Goal: Find specific page/section: Find specific page/section

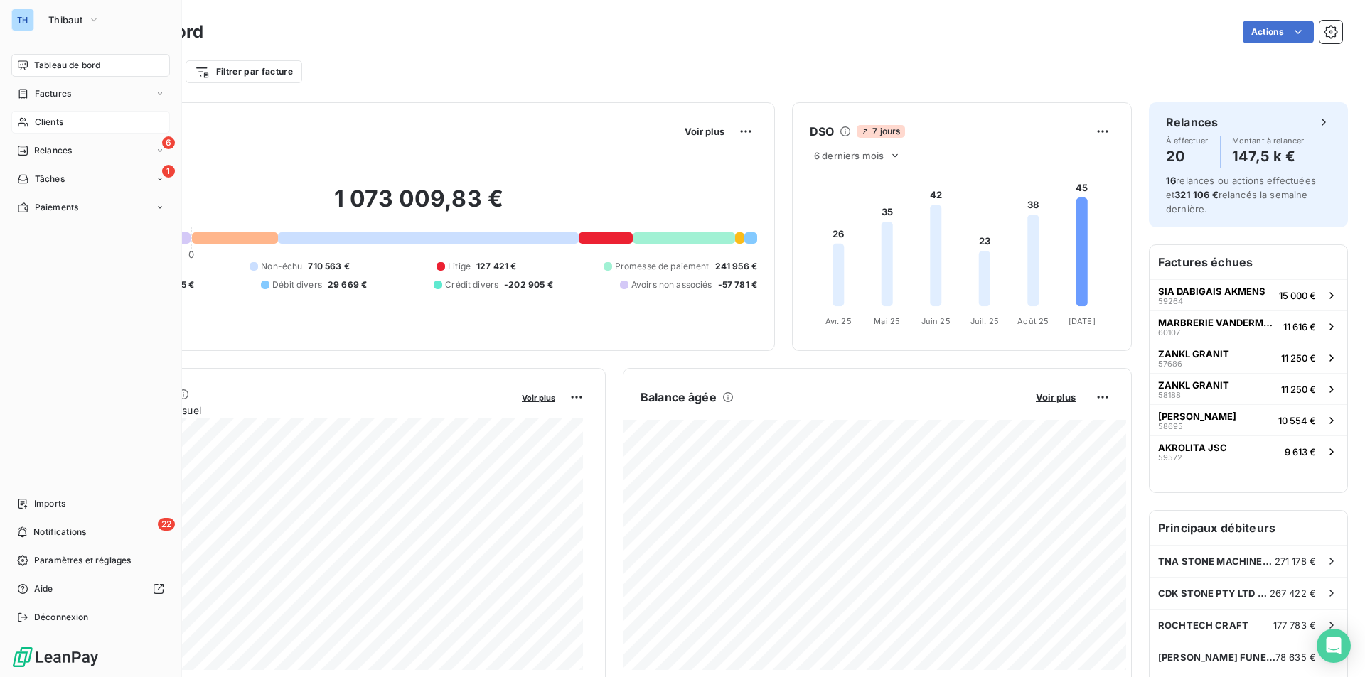
click at [49, 123] on span "Clients" at bounding box center [49, 122] width 28 height 13
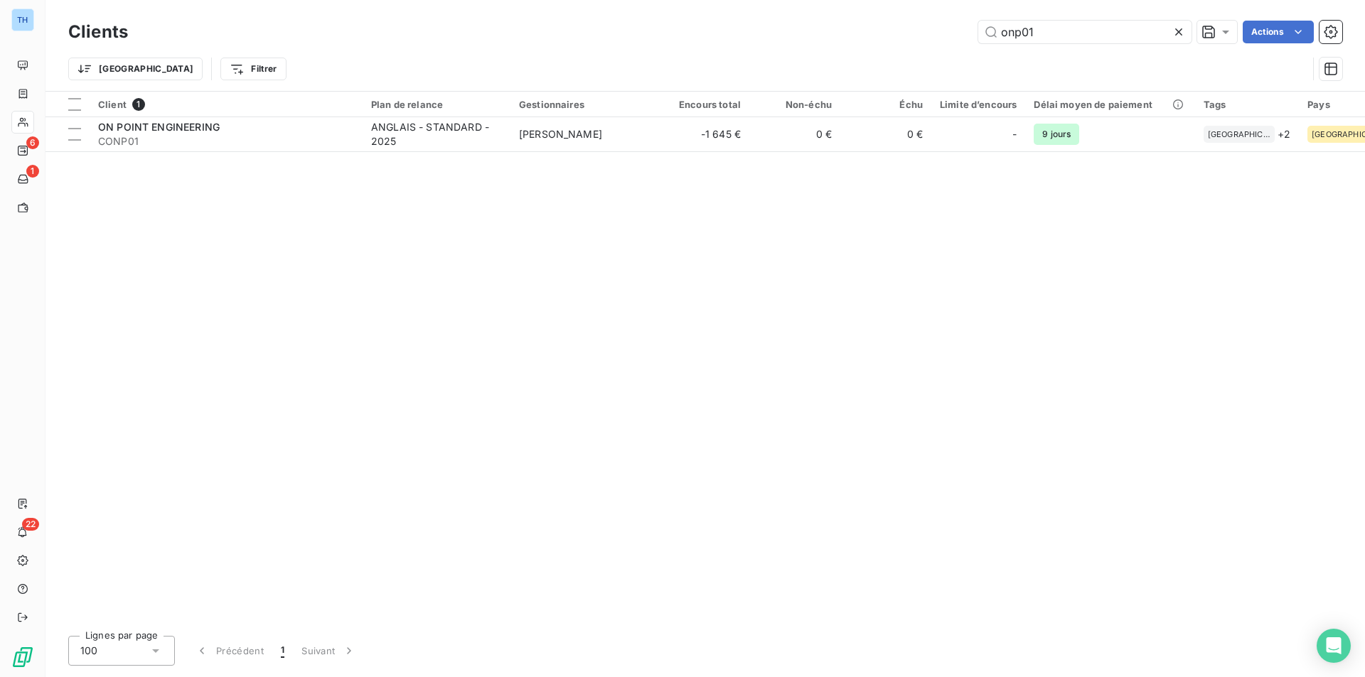
drag, startPoint x: 1034, startPoint y: 33, endPoint x: 891, endPoint y: 33, distance: 143.6
click at [891, 33] on div "onp01 Actions" at bounding box center [743, 32] width 1197 height 23
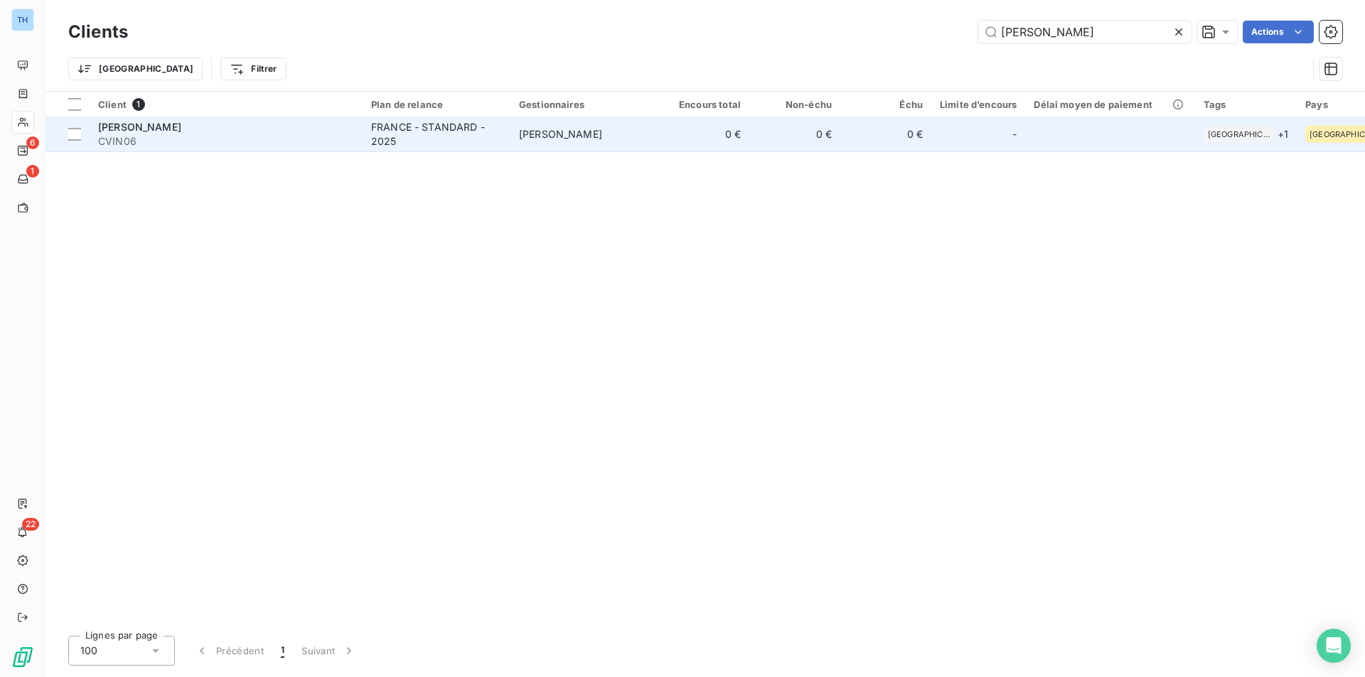
type input "[PERSON_NAME]"
click at [210, 134] on span "CVIN06" at bounding box center [226, 141] width 256 height 14
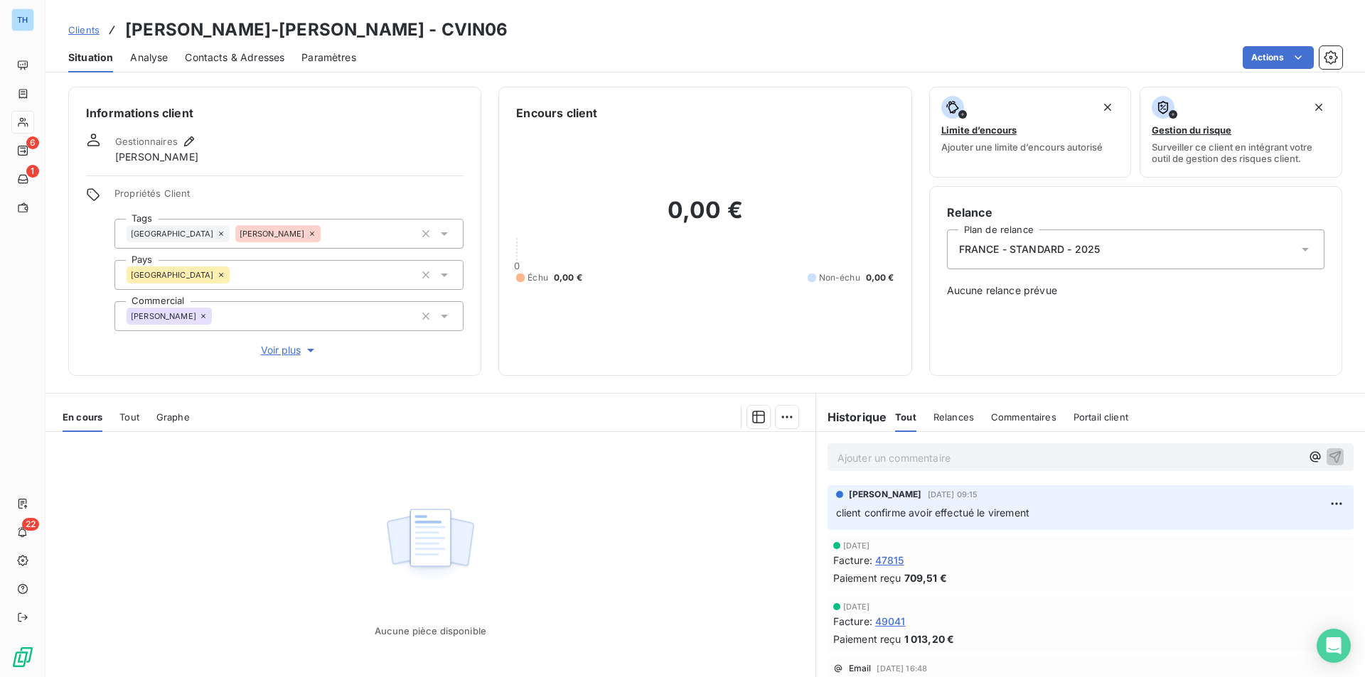
click at [288, 353] on span "Voir plus" at bounding box center [289, 350] width 57 height 14
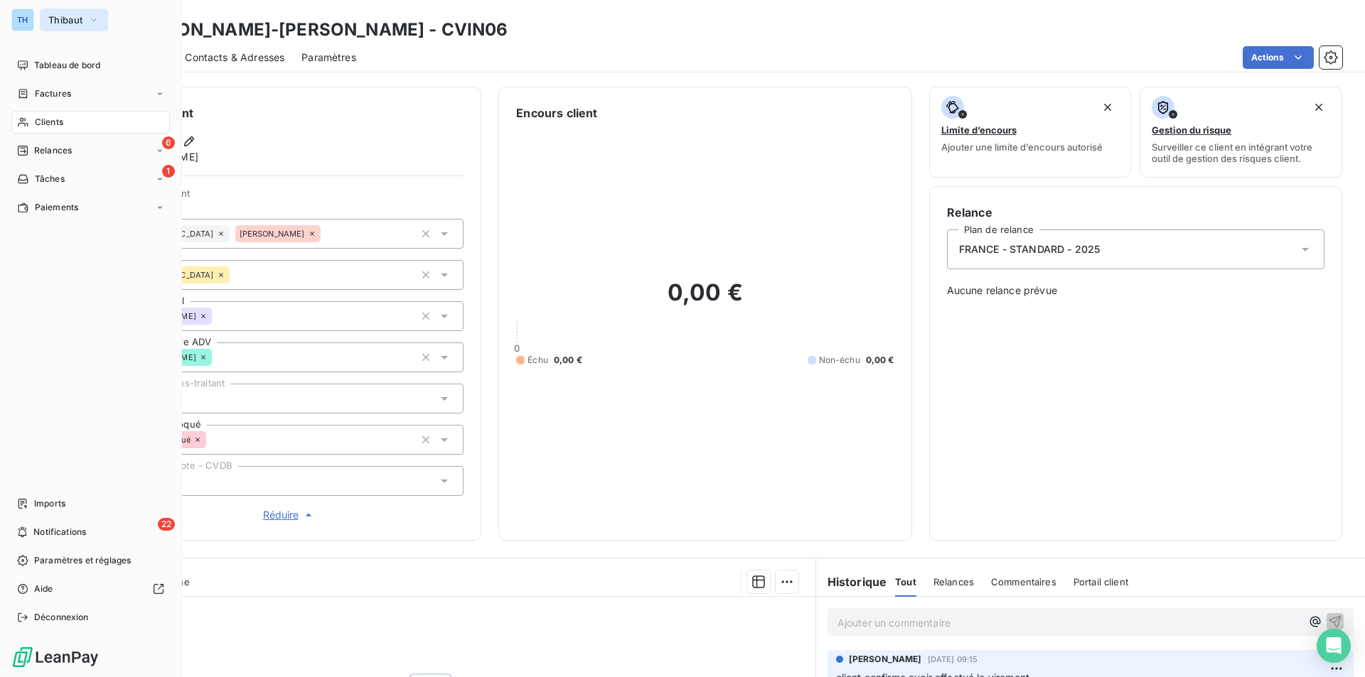
click at [65, 18] on span "Thibaut" at bounding box center [65, 19] width 34 height 11
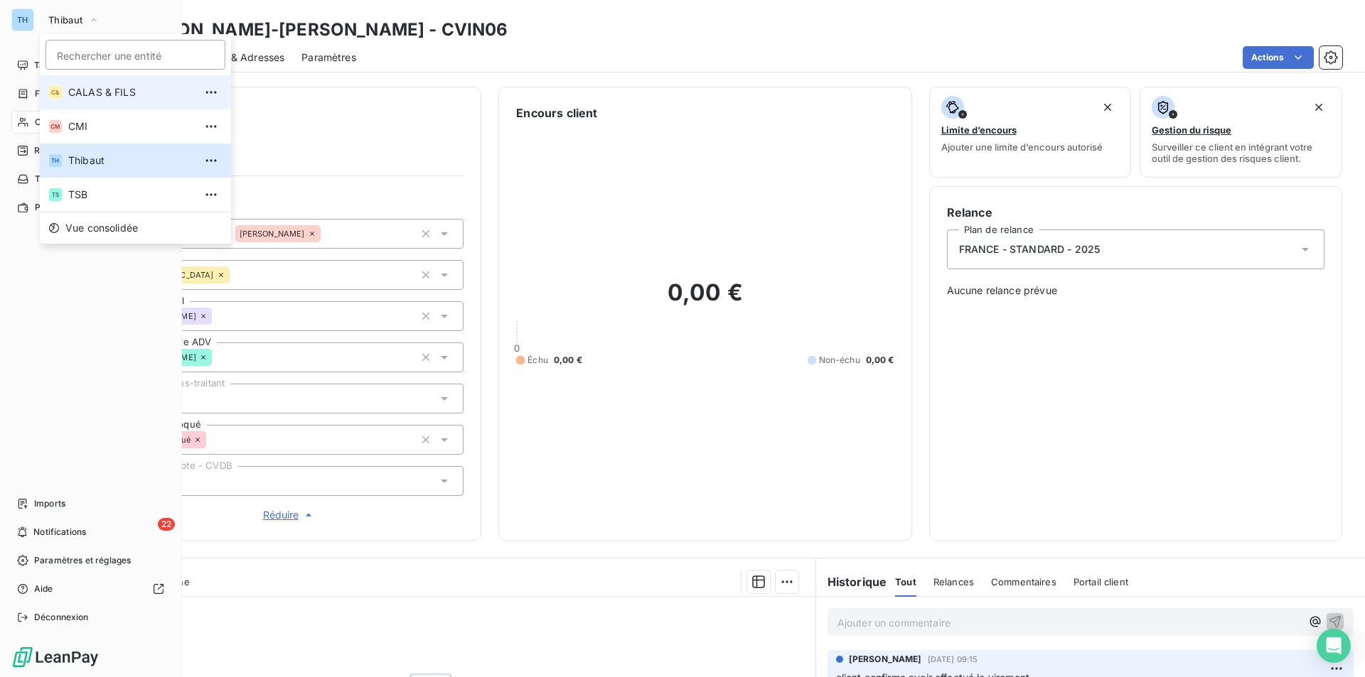
click at [95, 93] on span "CALAS & FILS" at bounding box center [131, 92] width 126 height 14
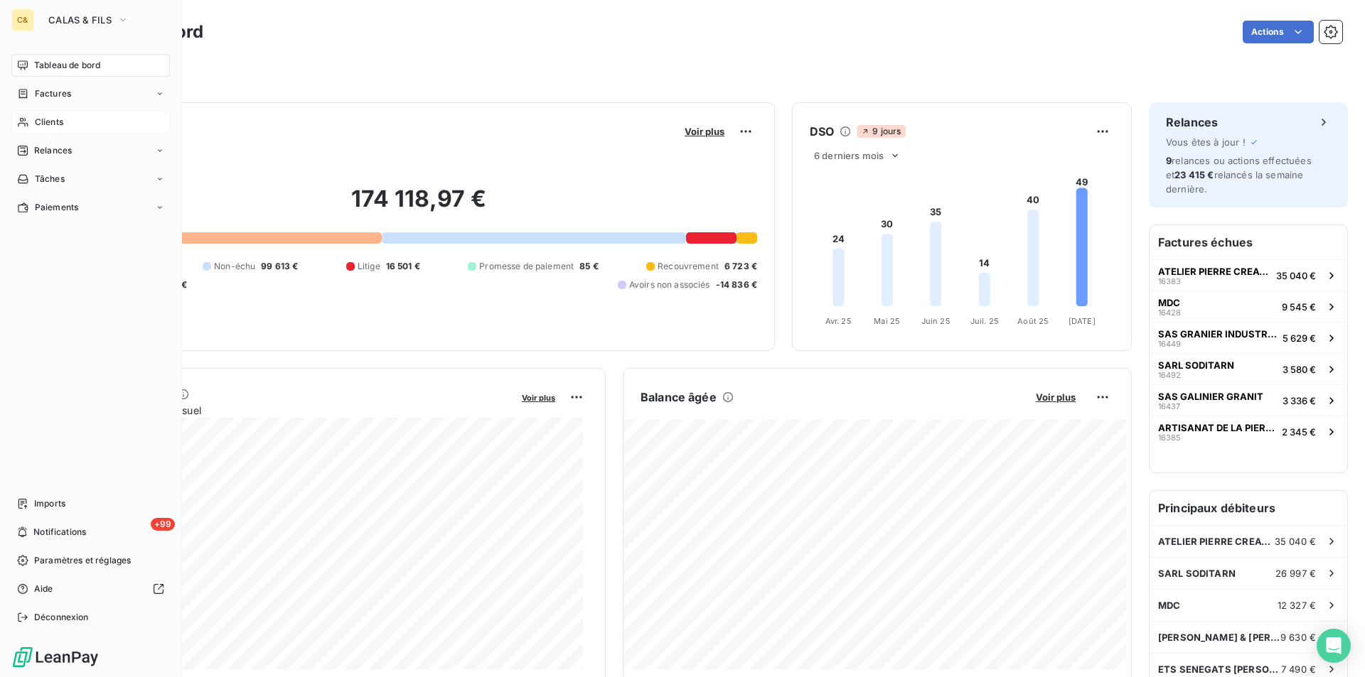
click at [55, 117] on span "Clients" at bounding box center [49, 122] width 28 height 13
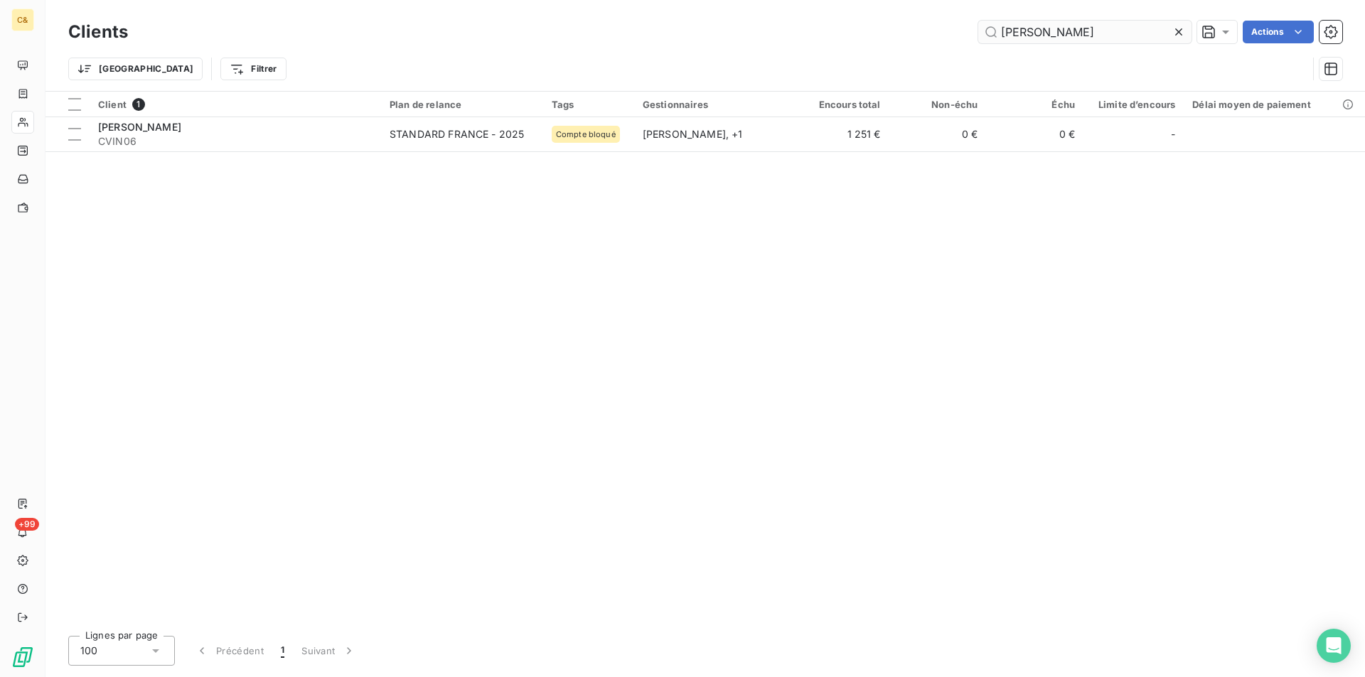
click at [1050, 35] on input "[PERSON_NAME]" at bounding box center [1084, 32] width 213 height 23
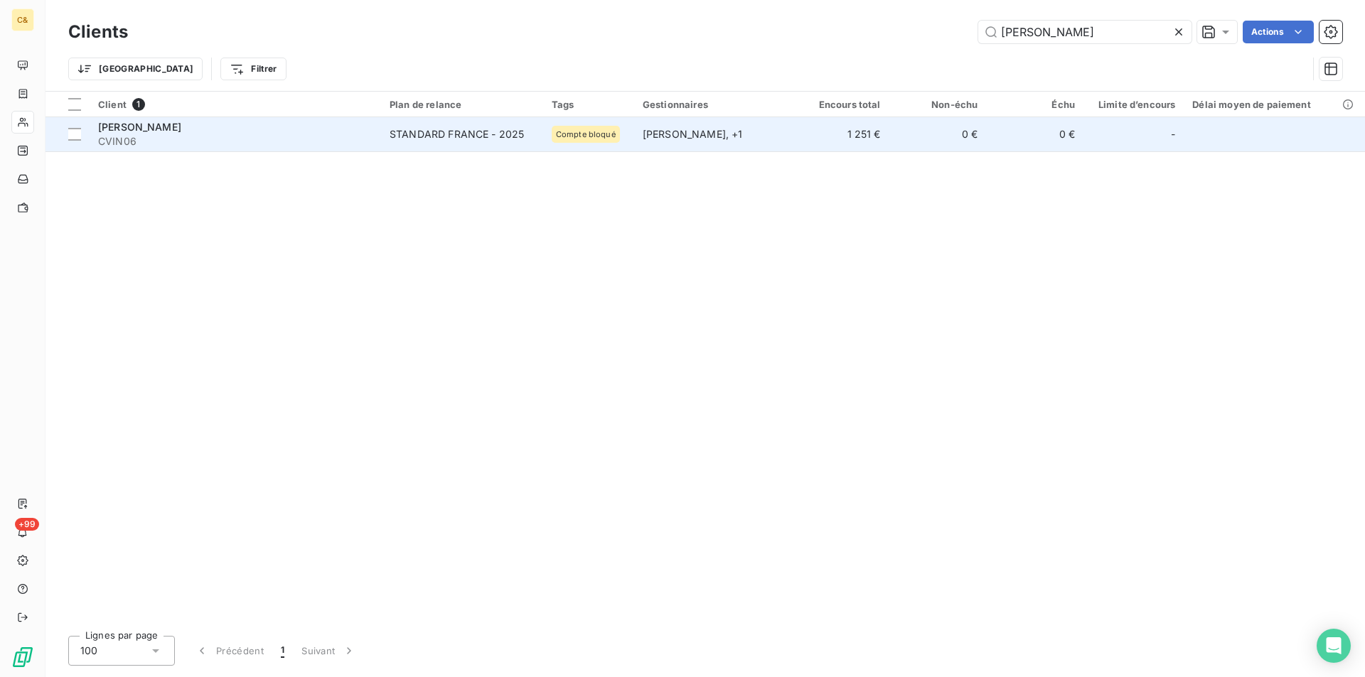
click at [235, 139] on span "CVIN06" at bounding box center [235, 141] width 274 height 14
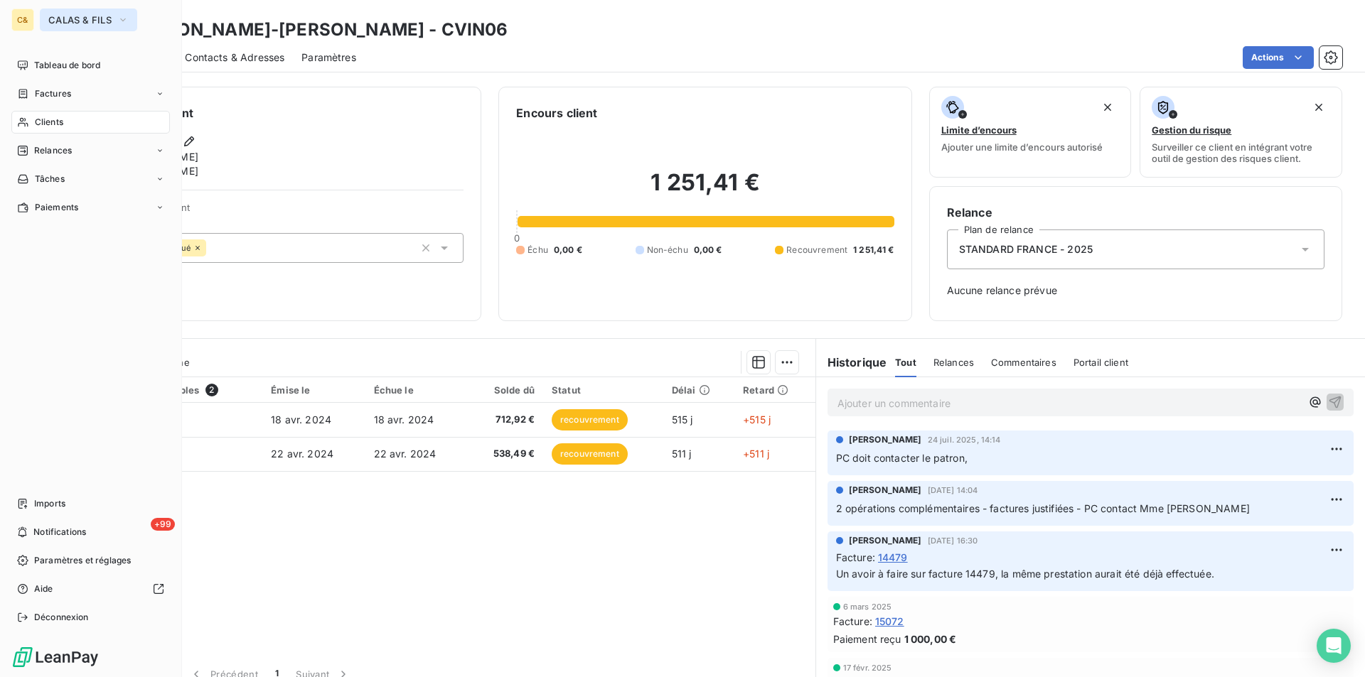
click at [54, 20] on span "CALAS & FILS" at bounding box center [79, 19] width 63 height 11
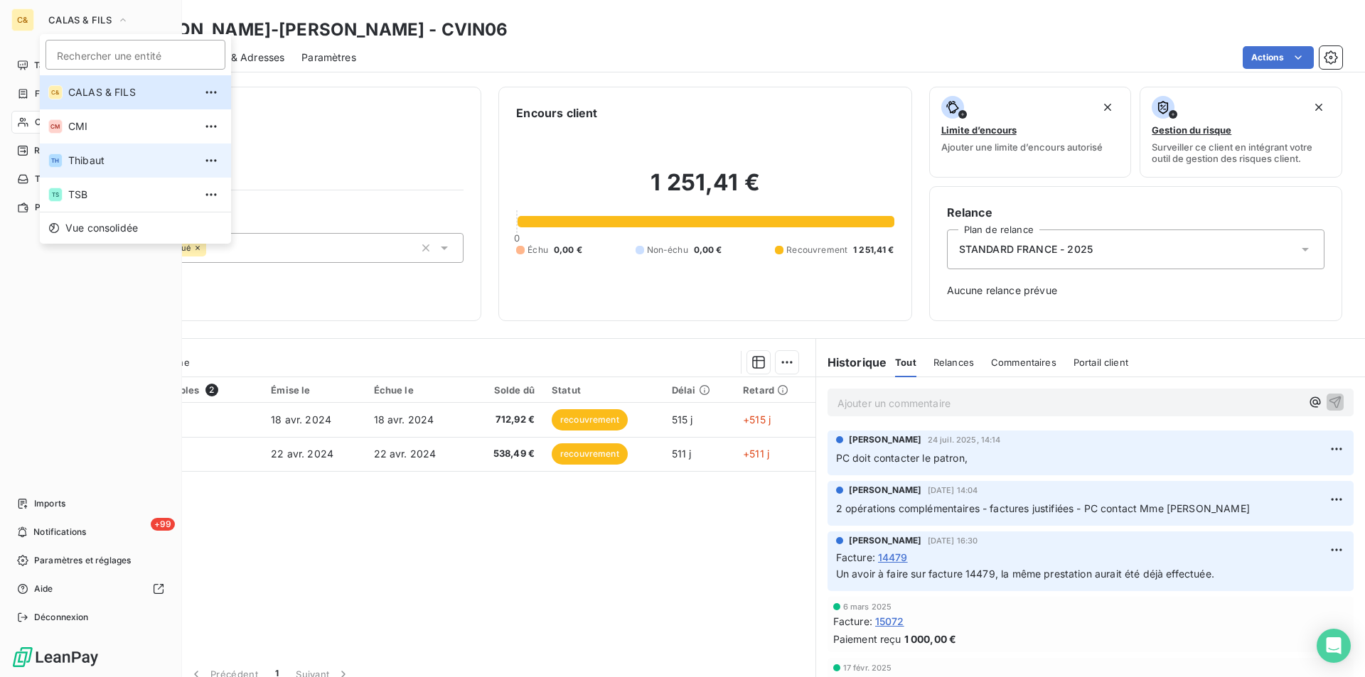
click at [90, 158] on span "Thibaut" at bounding box center [131, 161] width 126 height 14
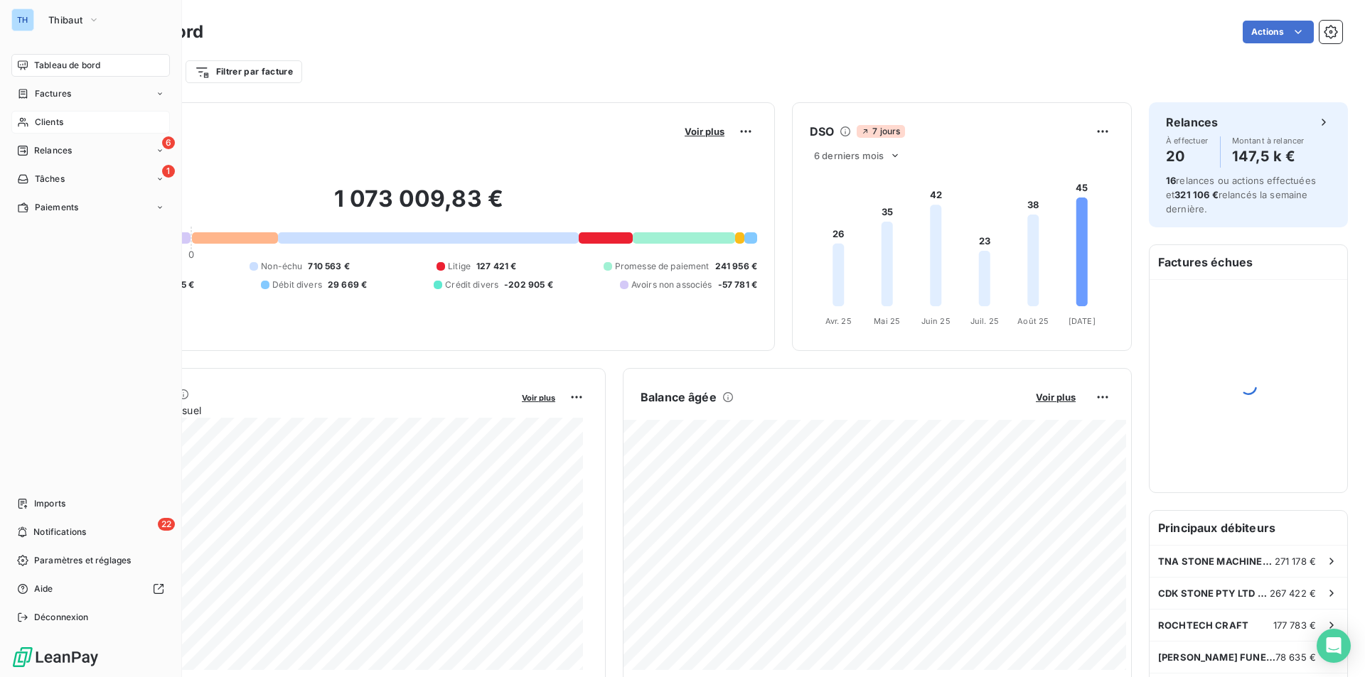
click at [55, 124] on span "Clients" at bounding box center [49, 122] width 28 height 13
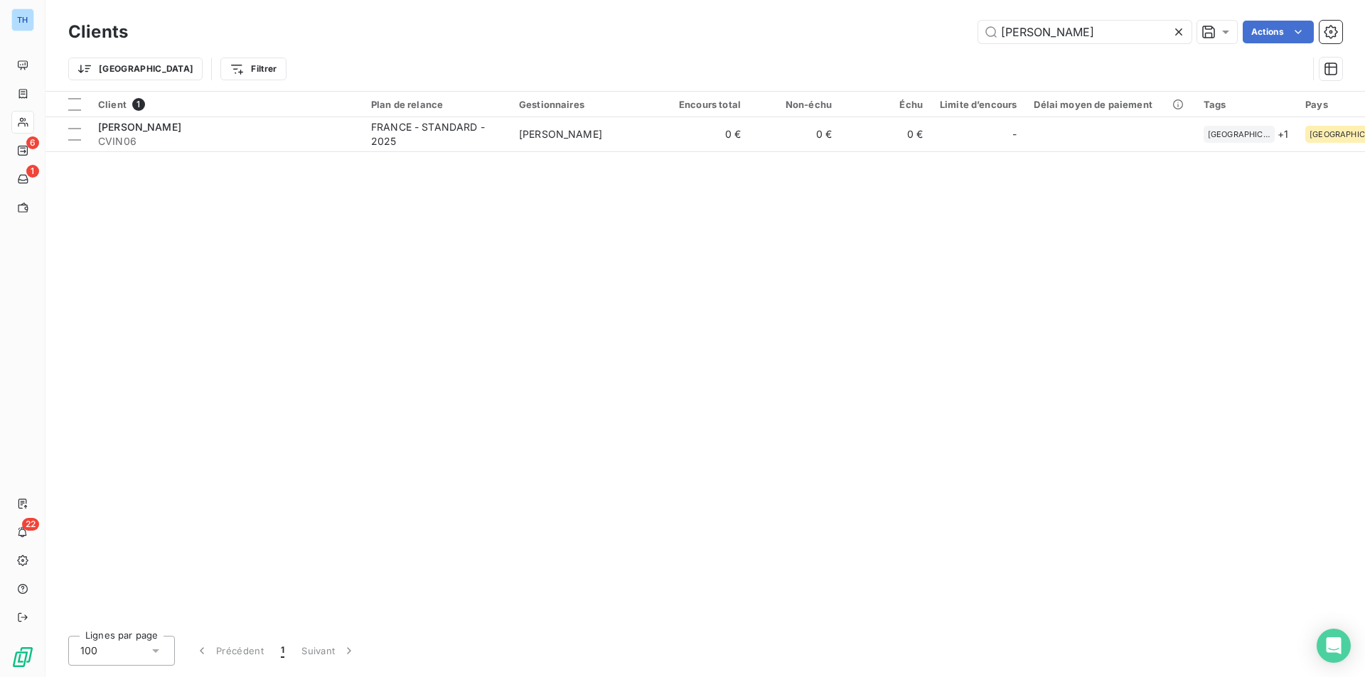
drag, startPoint x: 1024, startPoint y: 33, endPoint x: 905, endPoint y: 33, distance: 119.4
click at [908, 33] on div "vincent Actions" at bounding box center [743, 32] width 1197 height 23
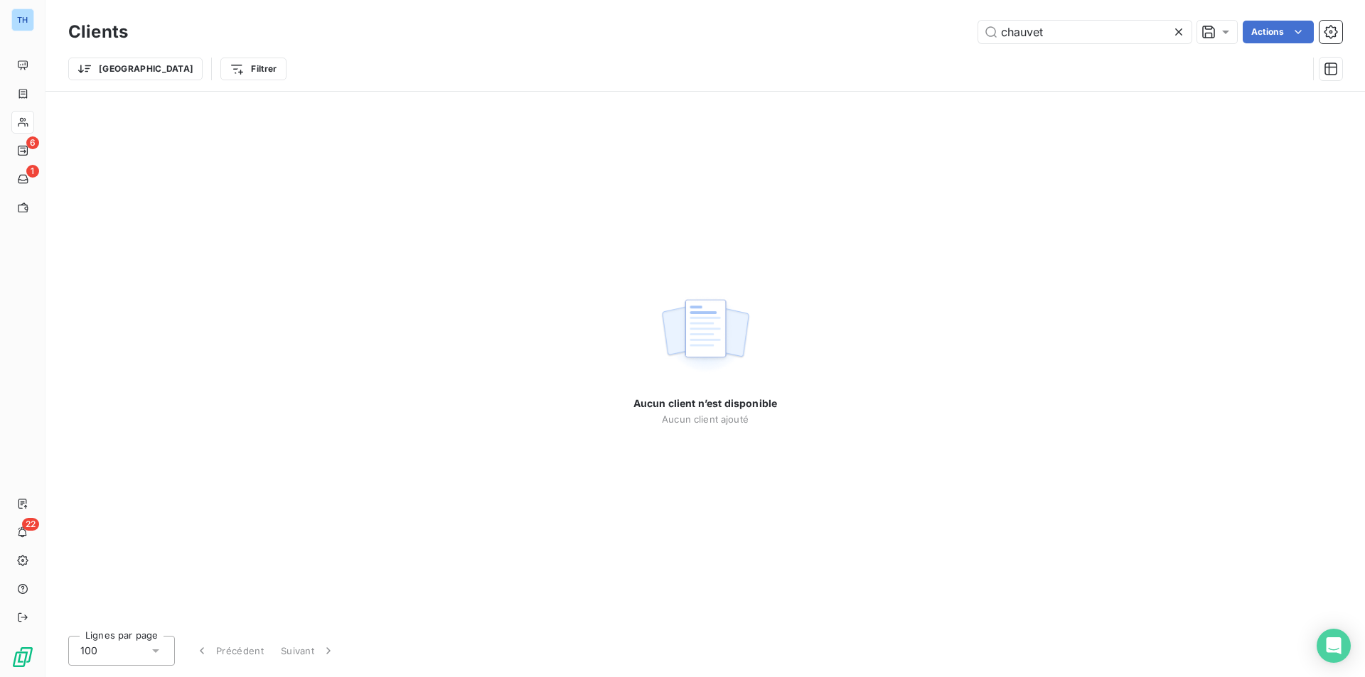
type input "chauvet"
